Goal: Information Seeking & Learning: Find contact information

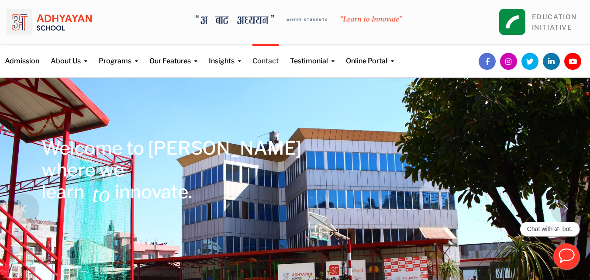
click at [263, 58] on link "Contact" at bounding box center [265, 55] width 26 height 22
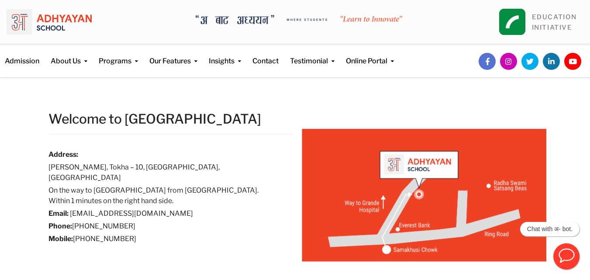
drag, startPoint x: 188, startPoint y: 247, endPoint x: 128, endPoint y: 213, distance: 69.6
click at [128, 213] on div "Welcome to [GEOGRAPHIC_DATA] Address: [GEOGRAPHIC_DATA], [GEOGRAPHIC_DATA] – 10…" at bounding box center [295, 193] width 515 height 166
click at [221, 234] on h6 "Mobile: [PHONE_NUMBER]" at bounding box center [163, 239] width 231 height 10
drag, startPoint x: 175, startPoint y: 204, endPoint x: 136, endPoint y: 219, distance: 41.8
click at [136, 219] on div "Address: [GEOGRAPHIC_DATA], [GEOGRAPHIC_DATA] – 10, [GEOGRAPHIC_DATA], [GEOGRAP…" at bounding box center [163, 196] width 231 height 95
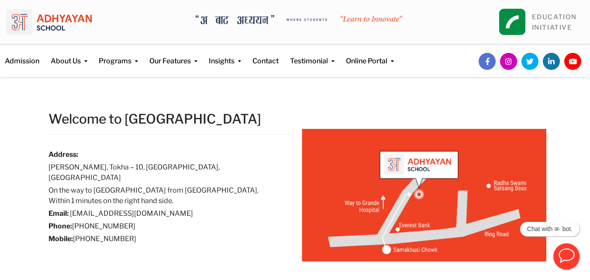
click at [100, 249] on div "Welcome to [GEOGRAPHIC_DATA] Address: [GEOGRAPHIC_DATA], [GEOGRAPHIC_DATA] – 10…" at bounding box center [295, 193] width 515 height 166
drag, startPoint x: 82, startPoint y: 210, endPoint x: 90, endPoint y: 229, distance: 20.4
click at [90, 229] on div "Address: [GEOGRAPHIC_DATA], [GEOGRAPHIC_DATA] – 10, [GEOGRAPHIC_DATA], [GEOGRAP…" at bounding box center [163, 196] width 231 height 95
click at [97, 255] on div "Welcome to [GEOGRAPHIC_DATA] Address: [GEOGRAPHIC_DATA], [GEOGRAPHIC_DATA] – 10…" at bounding box center [295, 193] width 515 height 166
drag, startPoint x: 85, startPoint y: 249, endPoint x: 82, endPoint y: 228, distance: 21.6
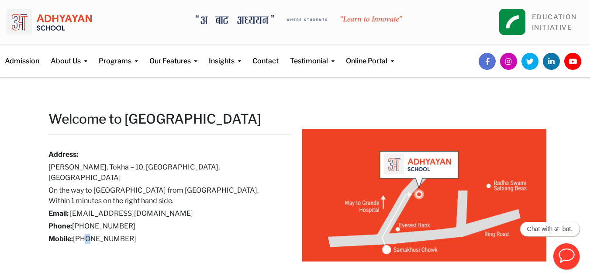
click at [82, 228] on div "Welcome to [GEOGRAPHIC_DATA] Address: [GEOGRAPHIC_DATA], [GEOGRAPHIC_DATA] – 10…" at bounding box center [295, 193] width 515 height 166
drag, startPoint x: 64, startPoint y: 257, endPoint x: 71, endPoint y: 246, distance: 13.2
click at [83, 241] on div "Welcome to [GEOGRAPHIC_DATA] Address: [GEOGRAPHIC_DATA], [GEOGRAPHIC_DATA] – 10…" at bounding box center [295, 193] width 515 height 166
click at [71, 246] on div "Welcome to [GEOGRAPHIC_DATA] Address: [GEOGRAPHIC_DATA], [GEOGRAPHIC_DATA] – 10…" at bounding box center [295, 193] width 515 height 166
drag, startPoint x: 79, startPoint y: 242, endPoint x: 80, endPoint y: 236, distance: 5.5
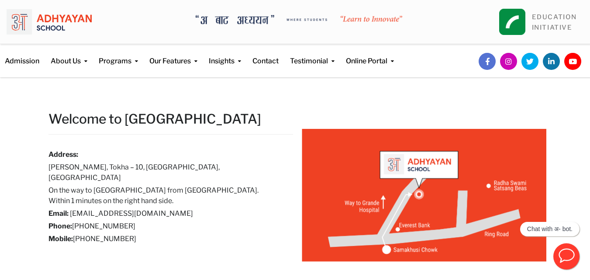
click at [80, 227] on div "Welcome to [GEOGRAPHIC_DATA] Address: [GEOGRAPHIC_DATA], [GEOGRAPHIC_DATA] – 10…" at bounding box center [295, 193] width 515 height 166
drag, startPoint x: 80, startPoint y: 241, endPoint x: 140, endPoint y: 245, distance: 60.4
click at [140, 245] on div "Welcome to [GEOGRAPHIC_DATA] Address: [GEOGRAPHIC_DATA], [GEOGRAPHIC_DATA] – 10…" at bounding box center [295, 193] width 515 height 166
copy h6 "977 9823596841"
drag, startPoint x: 76, startPoint y: 208, endPoint x: 35, endPoint y: 223, distance: 43.9
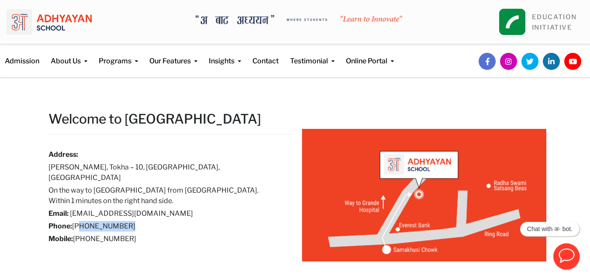
click at [35, 223] on div "Welcome to [GEOGRAPHIC_DATA] Address: [GEOGRAPHIC_DATA], [GEOGRAPHIC_DATA] – 10…" at bounding box center [295, 218] width 520 height 265
copy div "977 1 4989133"
